Goal: Check status

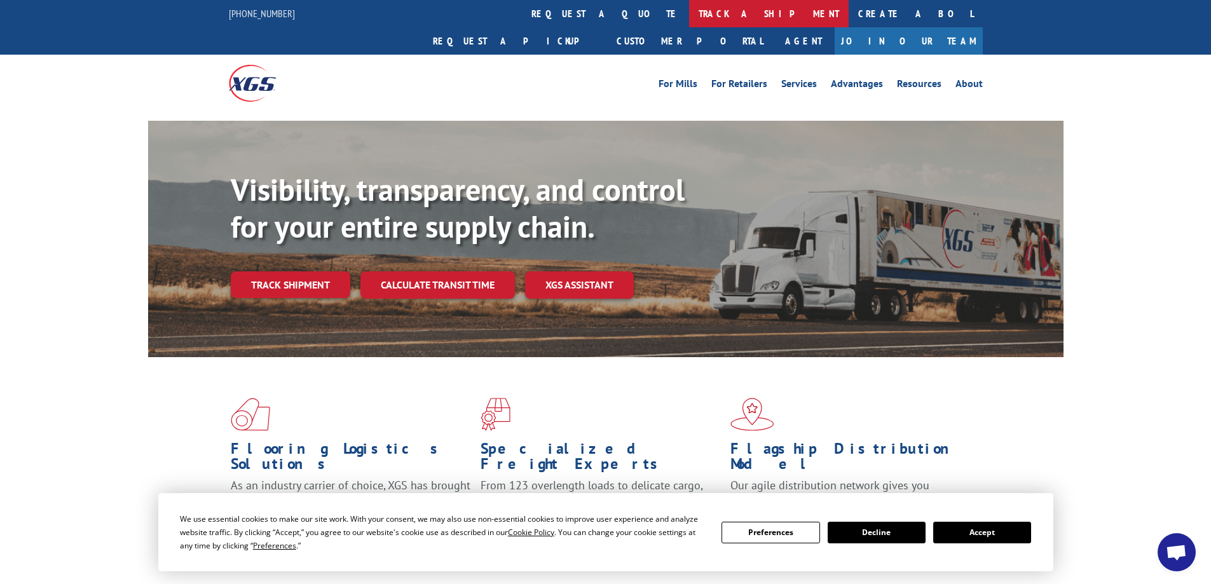
click at [689, 15] on link "track a shipment" at bounding box center [769, 13] width 160 height 27
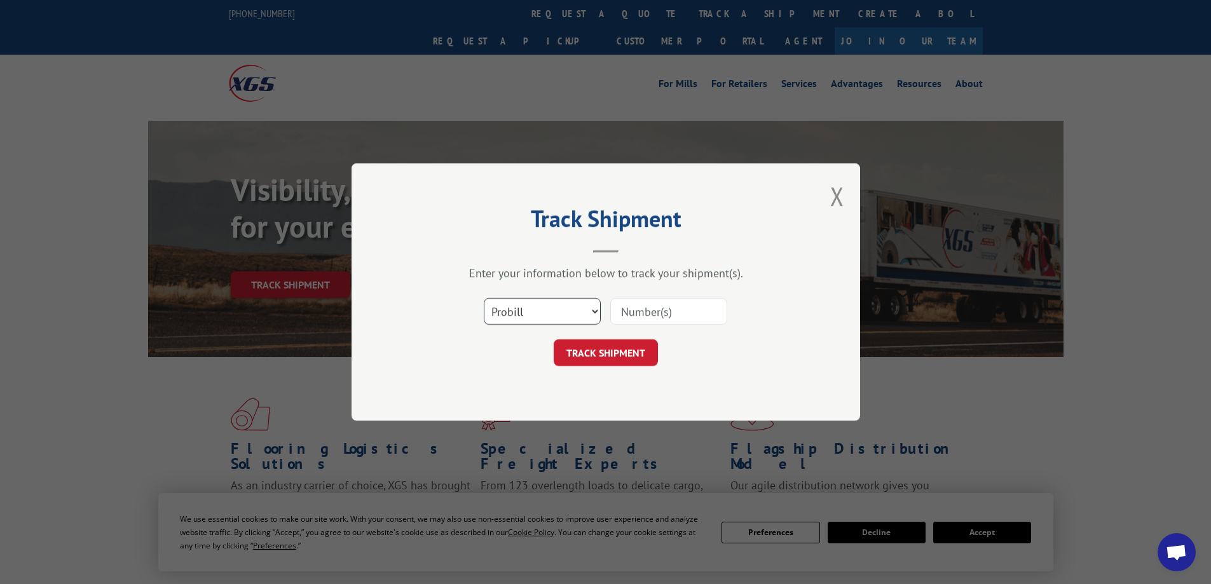
click at [594, 310] on select "Select category... Probill BOL PO" at bounding box center [542, 311] width 117 height 27
select select "po"
click at [484, 298] on select "Select category... Probill BOL PO" at bounding box center [542, 311] width 117 height 27
click at [672, 313] on input at bounding box center [668, 311] width 117 height 27
type input "TU006063"
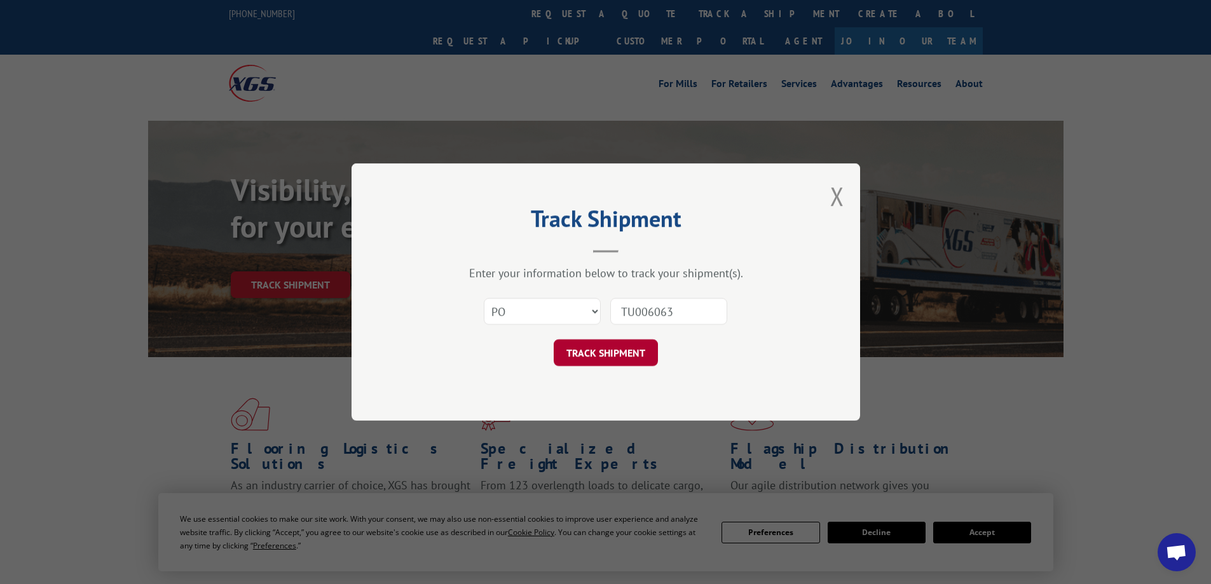
click at [617, 352] on button "TRACK SHIPMENT" at bounding box center [606, 353] width 104 height 27
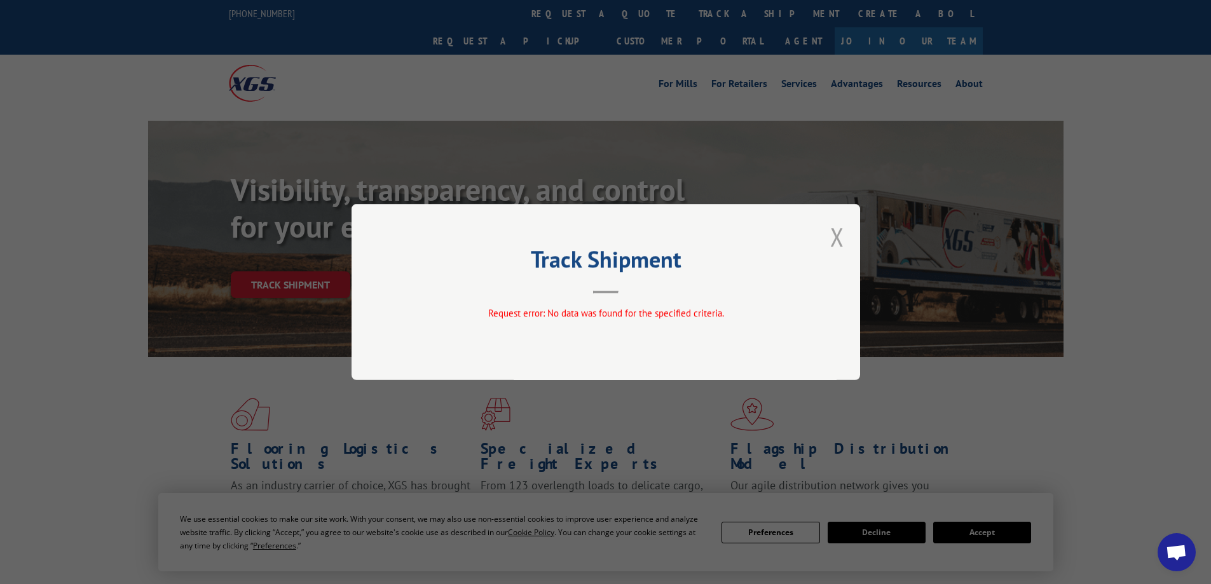
click at [837, 234] on button "Close modal" at bounding box center [838, 237] width 14 height 34
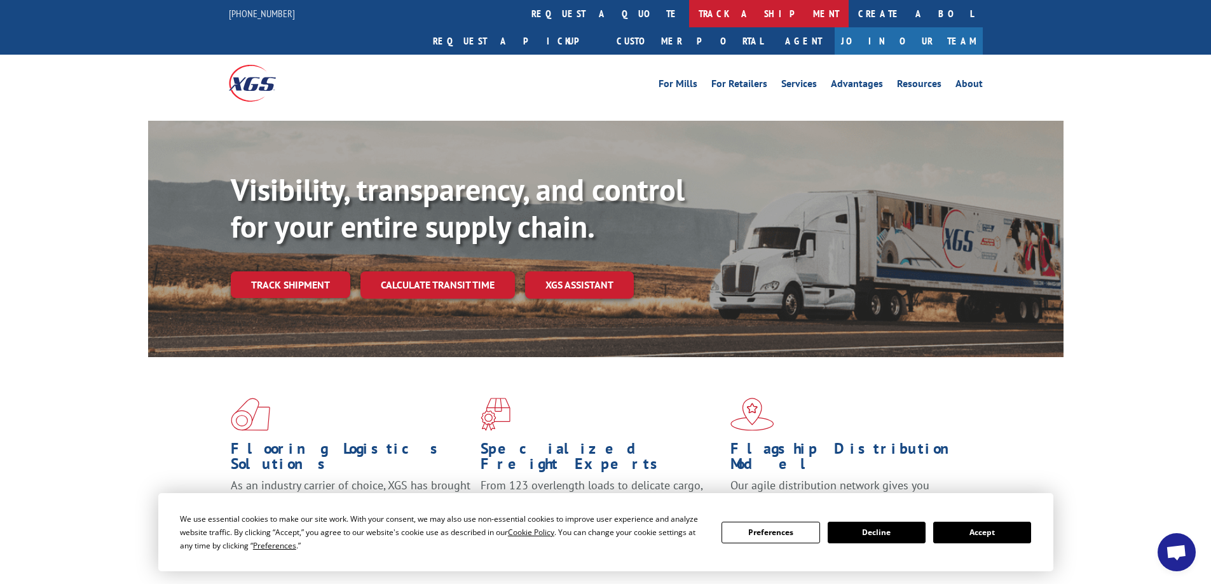
click at [689, 15] on link "track a shipment" at bounding box center [769, 13] width 160 height 27
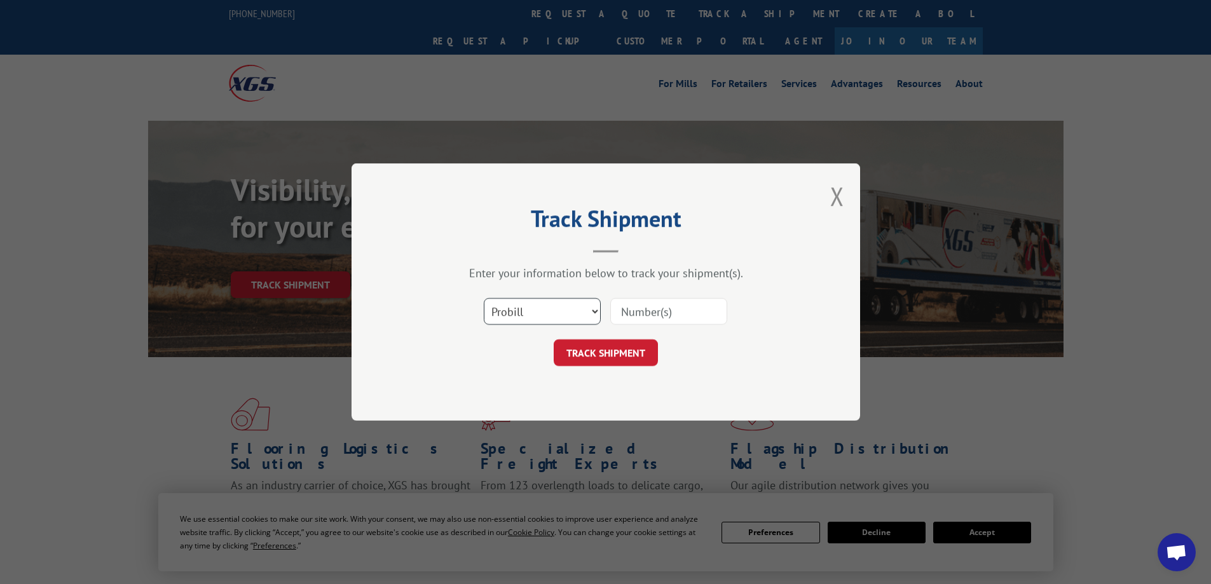
click at [564, 307] on select "Select category... Probill BOL PO" at bounding box center [542, 311] width 117 height 27
select select "po"
click at [484, 298] on select "Select category... Probill BOL PO" at bounding box center [542, 311] width 117 height 27
click at [670, 310] on input at bounding box center [668, 311] width 117 height 27
type input "TU006057"
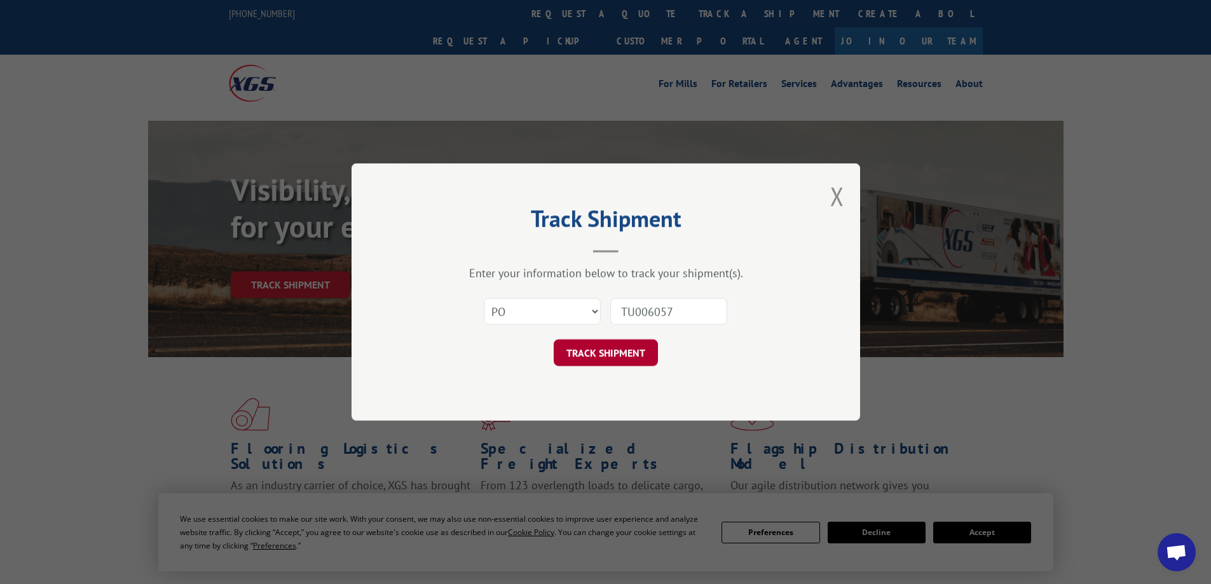
click at [638, 350] on button "TRACK SHIPMENT" at bounding box center [606, 353] width 104 height 27
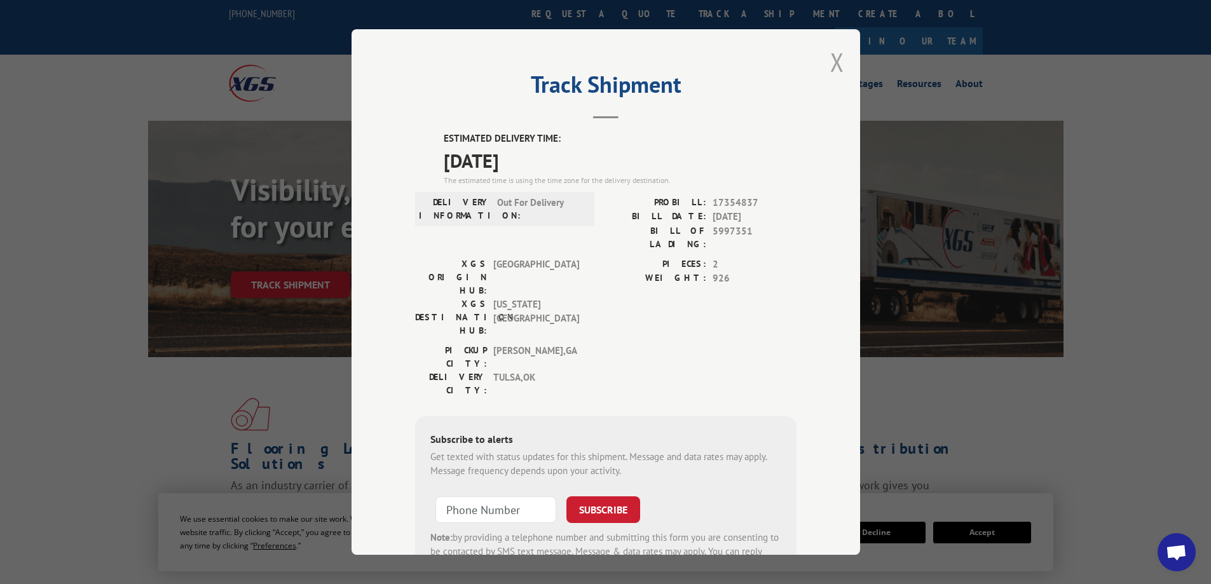
click at [831, 62] on button "Close modal" at bounding box center [838, 62] width 14 height 34
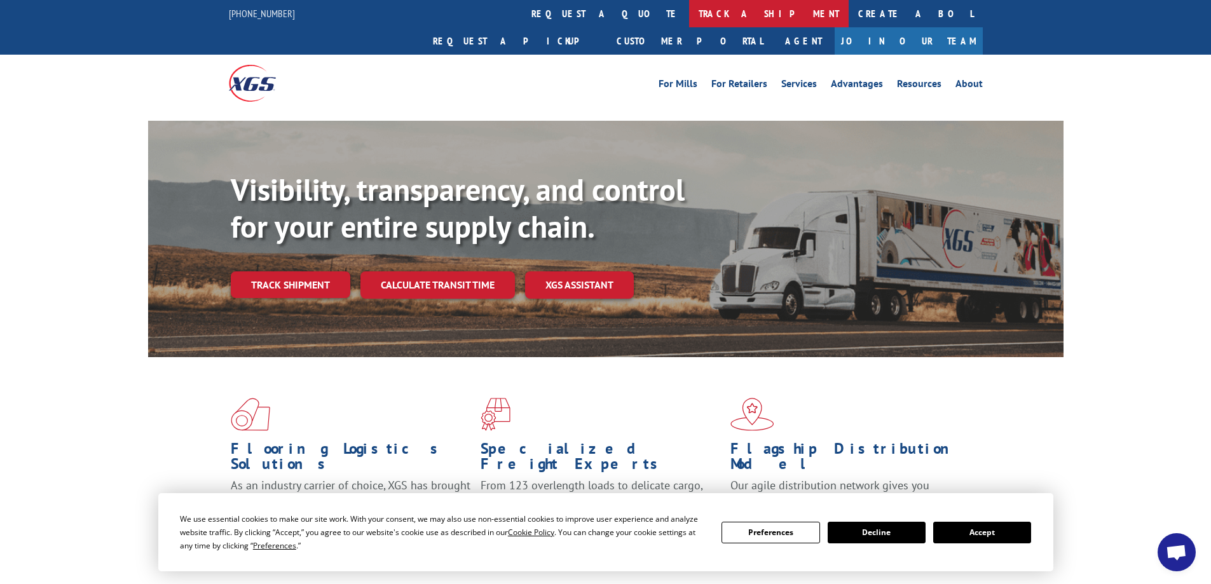
click at [689, 13] on link "track a shipment" at bounding box center [769, 13] width 160 height 27
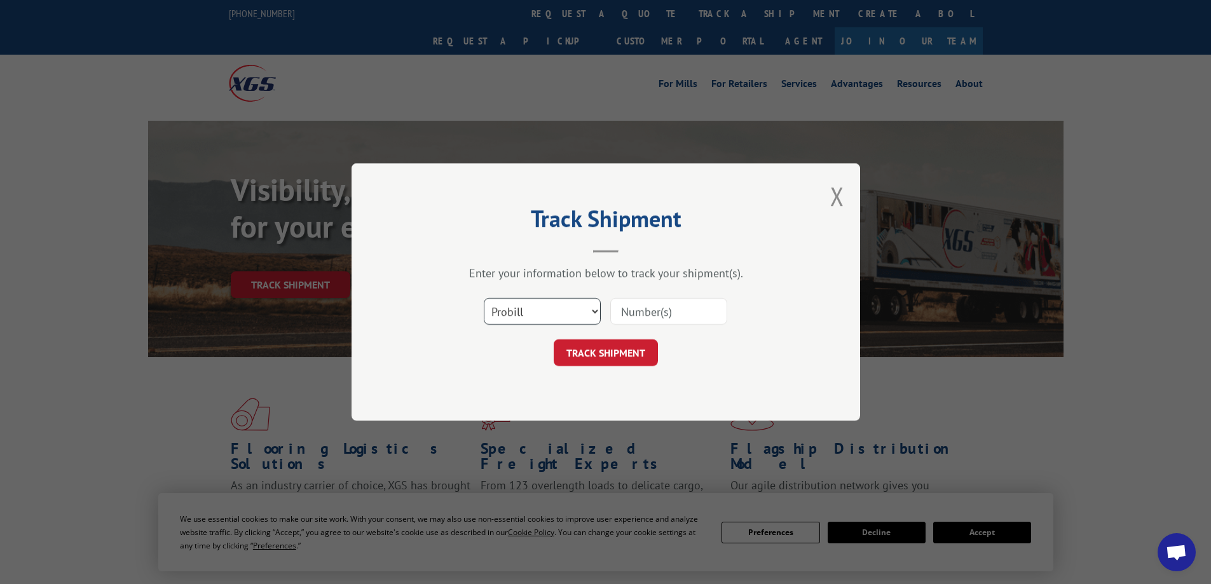
click at [514, 308] on select "Select category... Probill BOL PO" at bounding box center [542, 311] width 117 height 27
select select "po"
click at [484, 298] on select "Select category... Probill BOL PO" at bounding box center [542, 311] width 117 height 27
click at [646, 305] on input at bounding box center [668, 311] width 117 height 27
type input "TU006074"
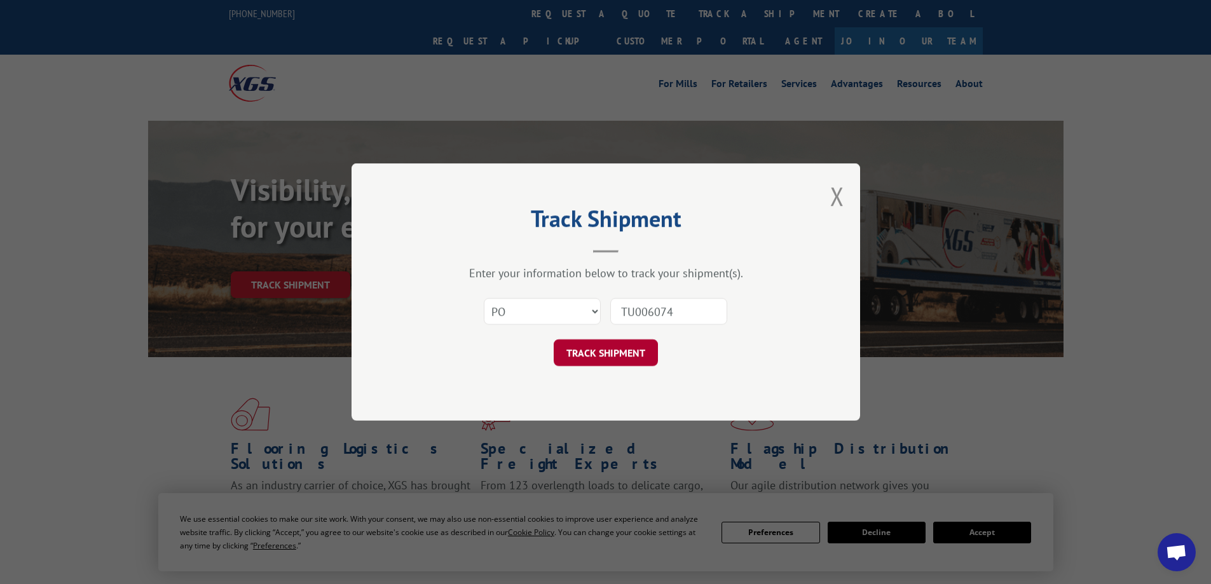
click at [612, 355] on button "TRACK SHIPMENT" at bounding box center [606, 353] width 104 height 27
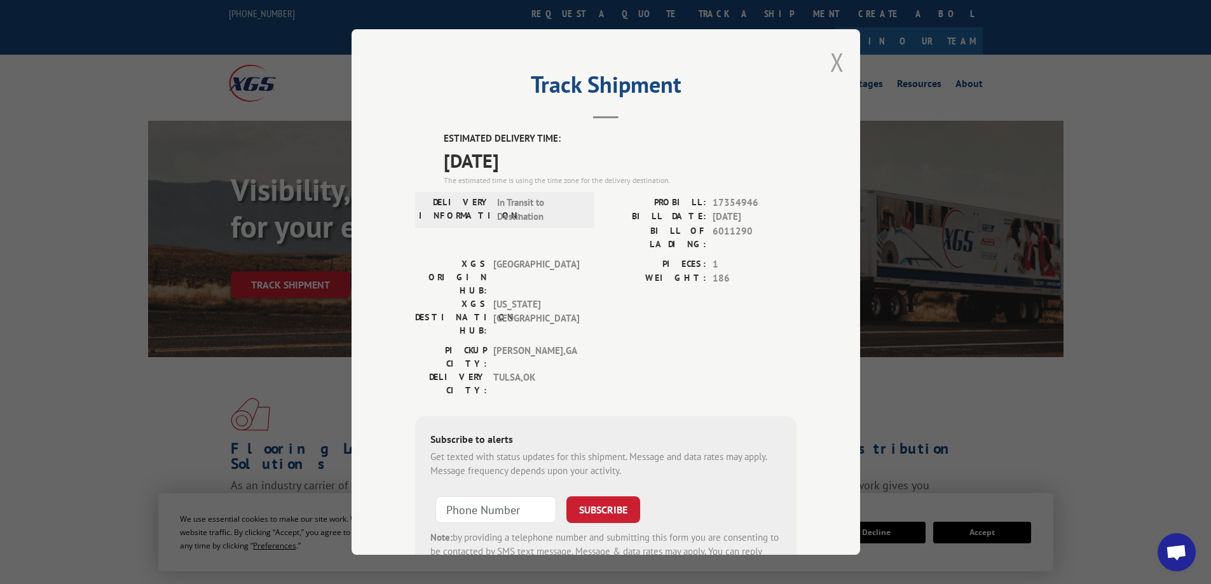
click at [832, 60] on button "Close modal" at bounding box center [838, 62] width 14 height 34
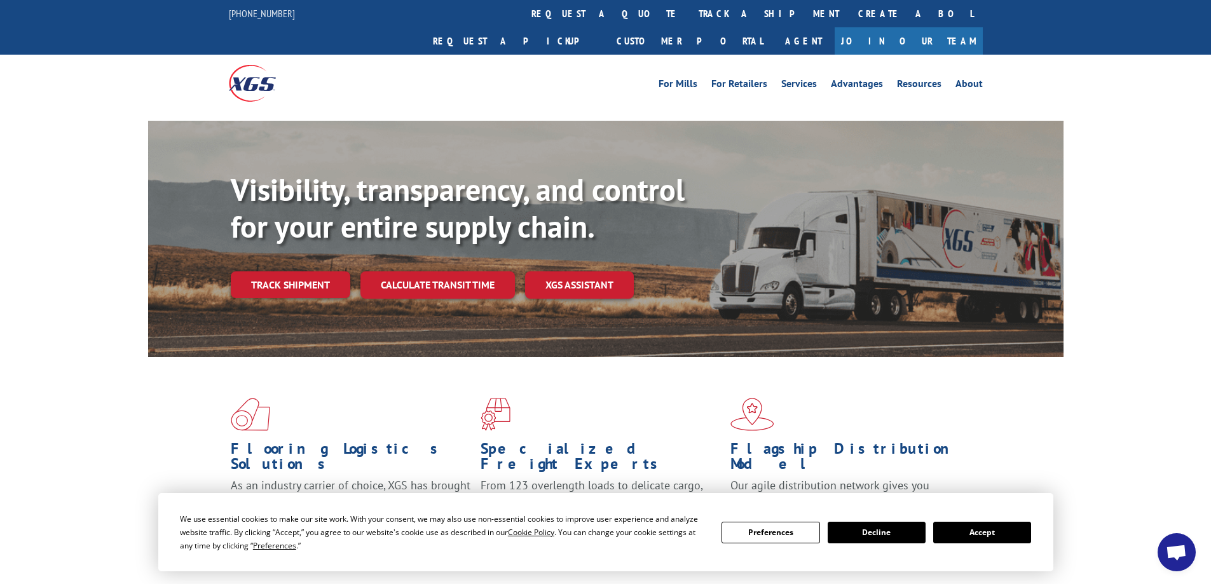
click at [896, 531] on button "Decline" at bounding box center [877, 533] width 98 height 22
